Goal: Transaction & Acquisition: Purchase product/service

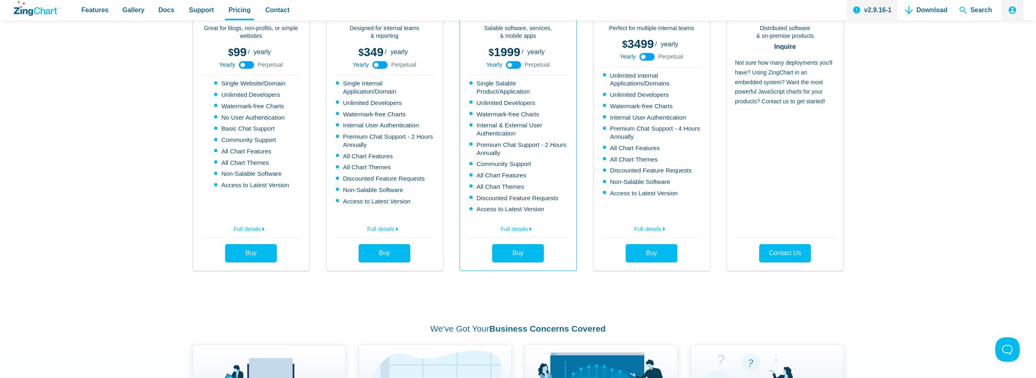
scroll to position [285, 0]
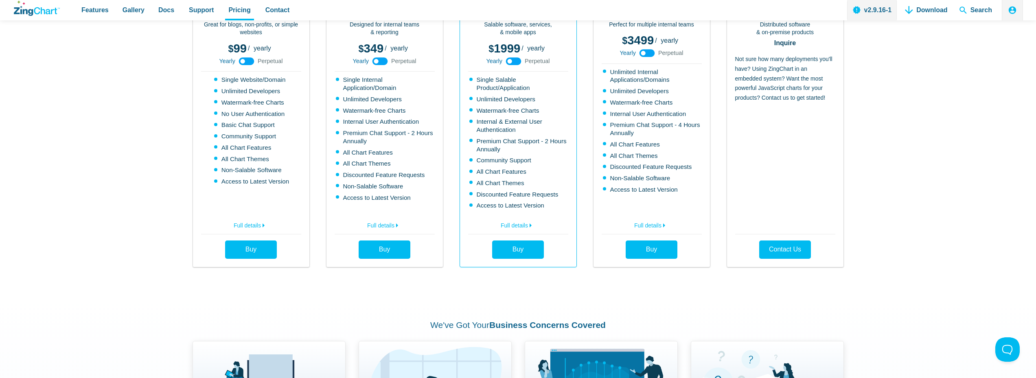
click at [252, 58] on use "App Content" at bounding box center [246, 61] width 15 height 8
click at [243, 61] on use "App Content" at bounding box center [246, 61] width 15 height 8
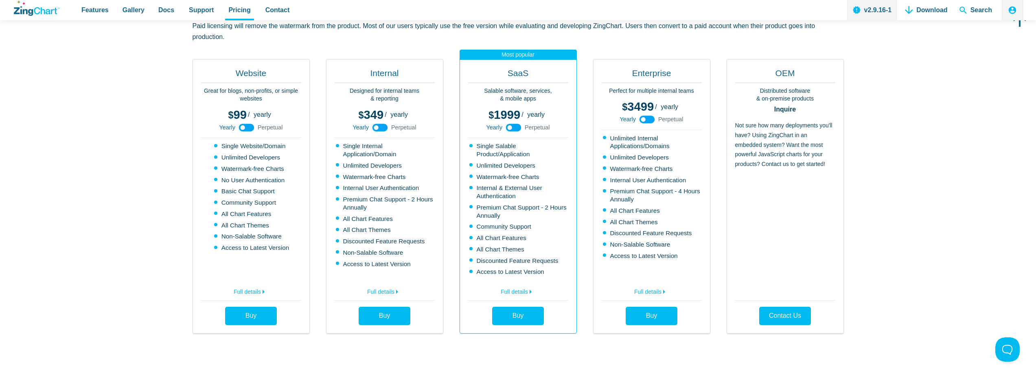
scroll to position [244, 0]
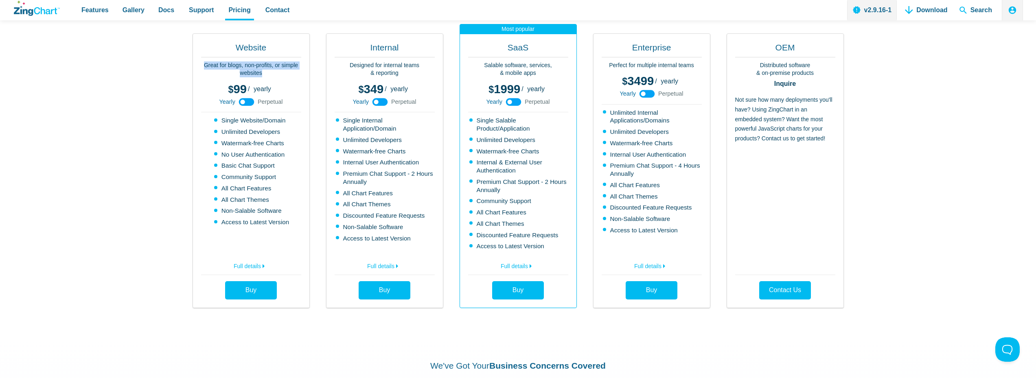
drag, startPoint x: 204, startPoint y: 63, endPoint x: 267, endPoint y: 72, distance: 64.1
click at [267, 72] on p "Great for blogs, non-profits, or simple websites" at bounding box center [251, 69] width 100 height 16
copy p "Great for blogs, non-profits, or simple websites"
click at [254, 288] on span "Great Choice!" at bounding box center [257, 290] width 40 height 7
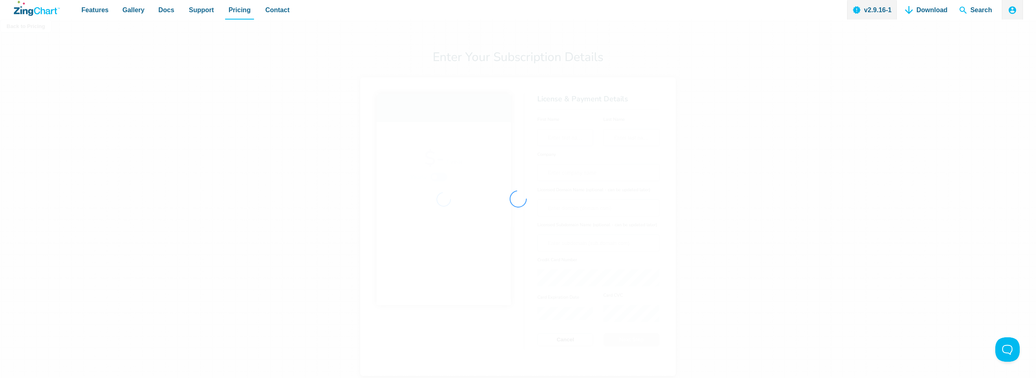
scroll to position [0, 0]
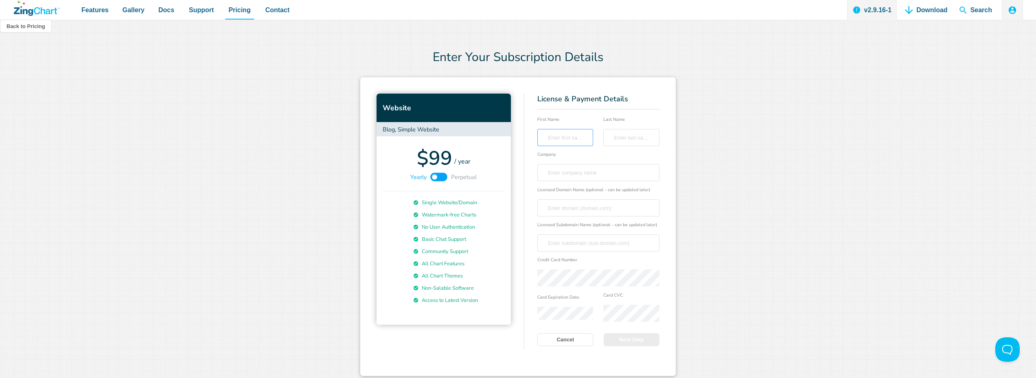
click at [564, 136] on input "First Name" at bounding box center [565, 137] width 47 height 16
type input "[PERSON_NAME]"
type input "Gourvenec"
type input "Feel Electric Limited"
type input "[PERSON_NAME][EMAIL_ADDRESS][DOMAIN_NAME]"
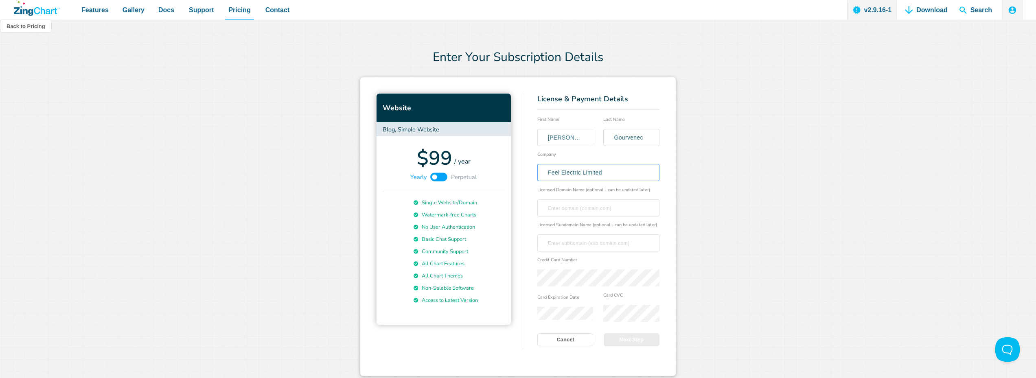
drag, startPoint x: 580, startPoint y: 171, endPoint x: 495, endPoint y: 171, distance: 84.7
click at [515, 170] on div "Website Blog, Simple Website $99 / year Yearly Perpetual Single Website/Domain …" at bounding box center [518, 226] width 316 height 298
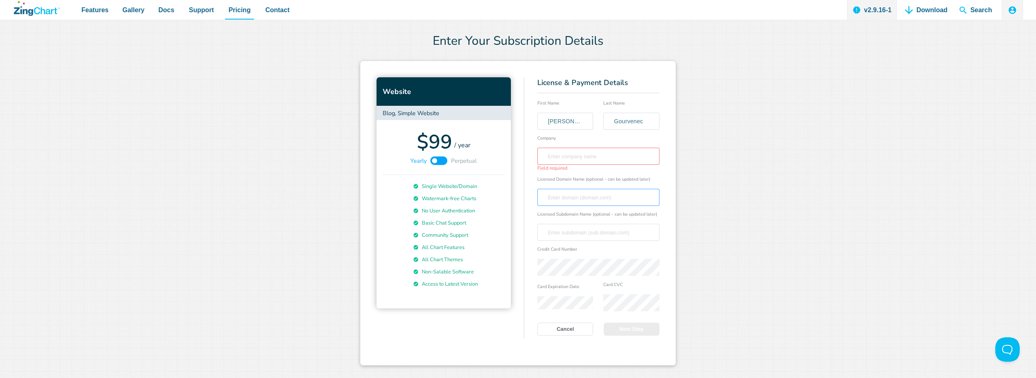
scroll to position [25, 0]
